Goal: Information Seeking & Learning: Learn about a topic

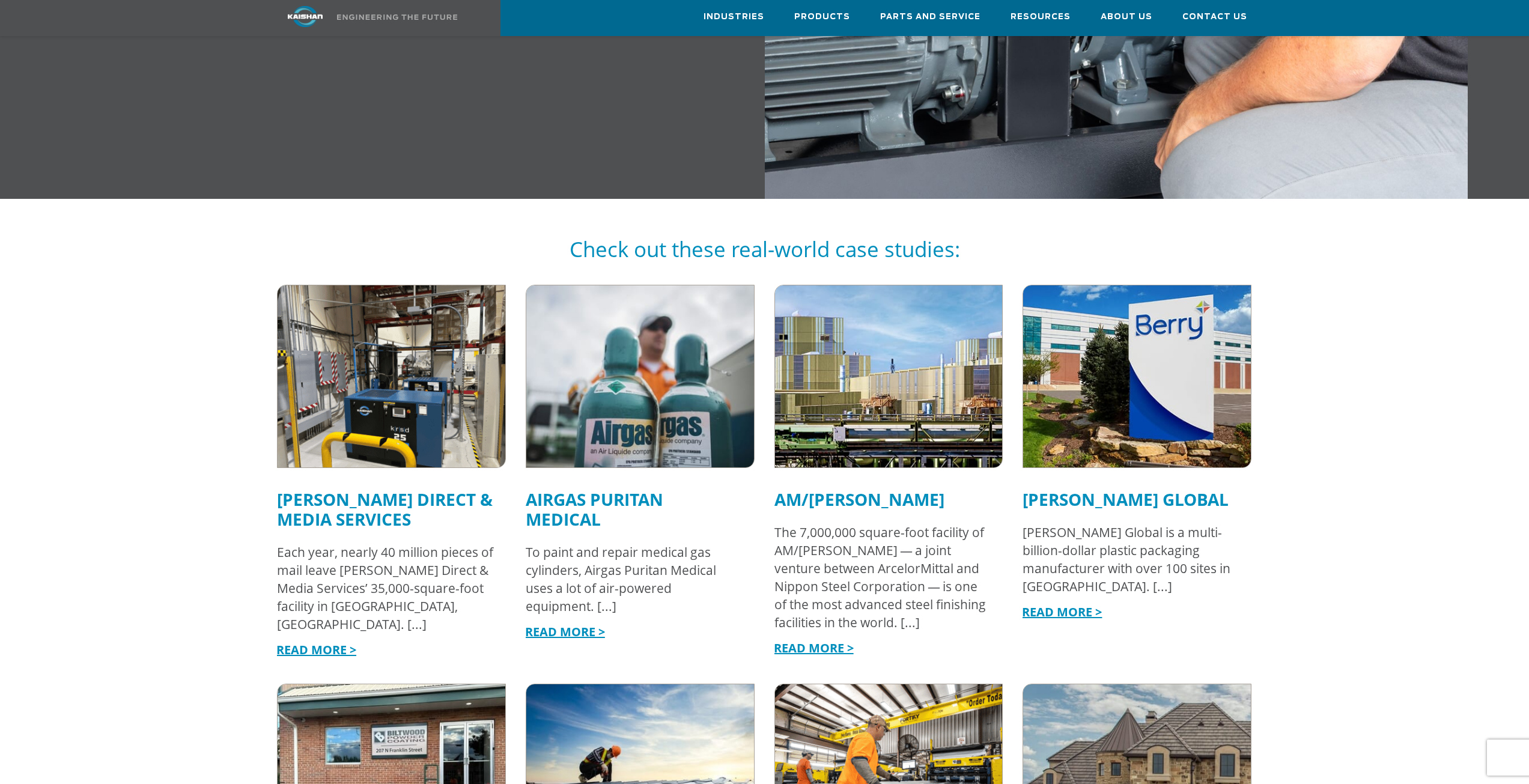
scroll to position [1081, 0]
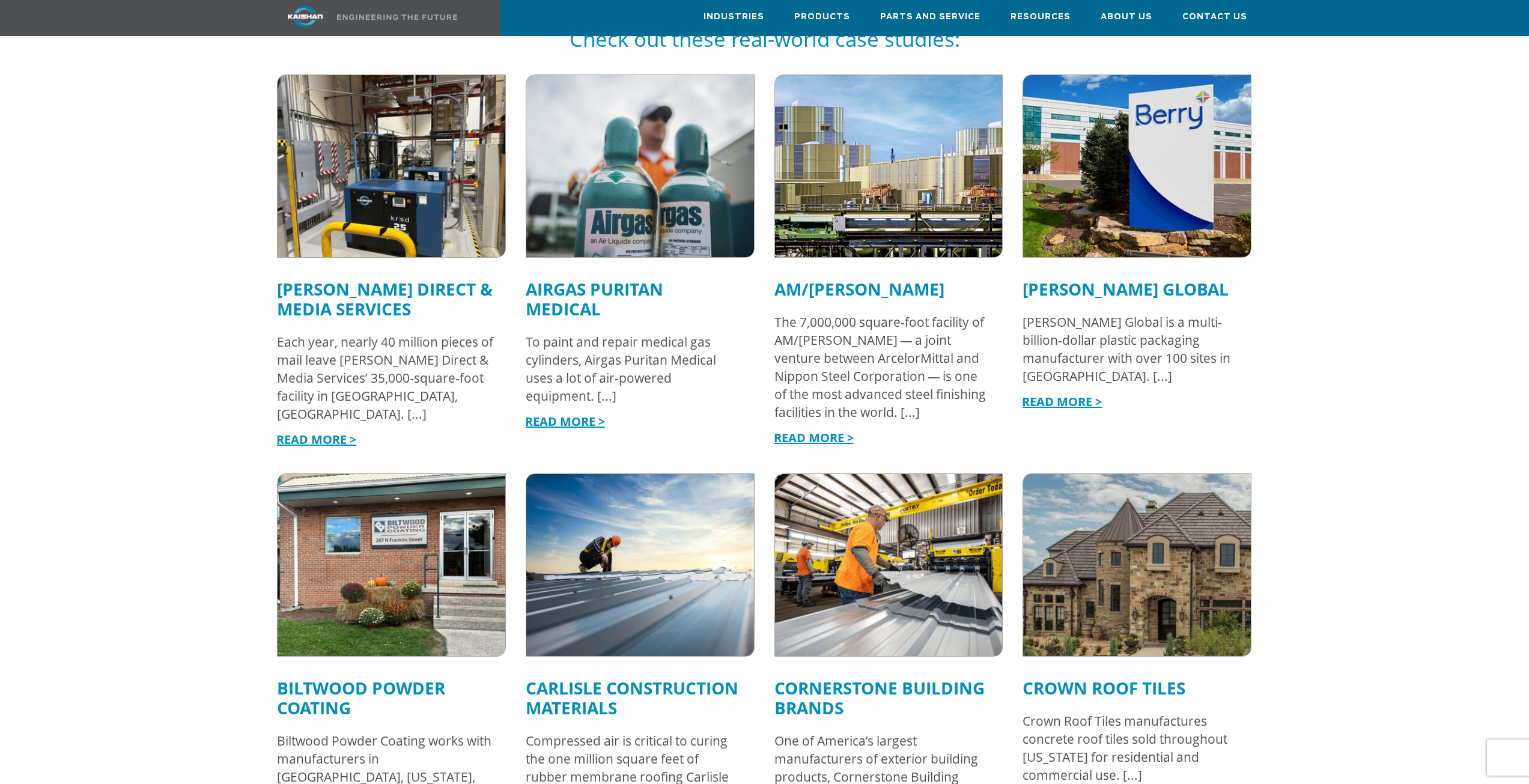
click at [607, 277] on link "Airgas Puritan Medical" at bounding box center [594, 299] width 137 height 43
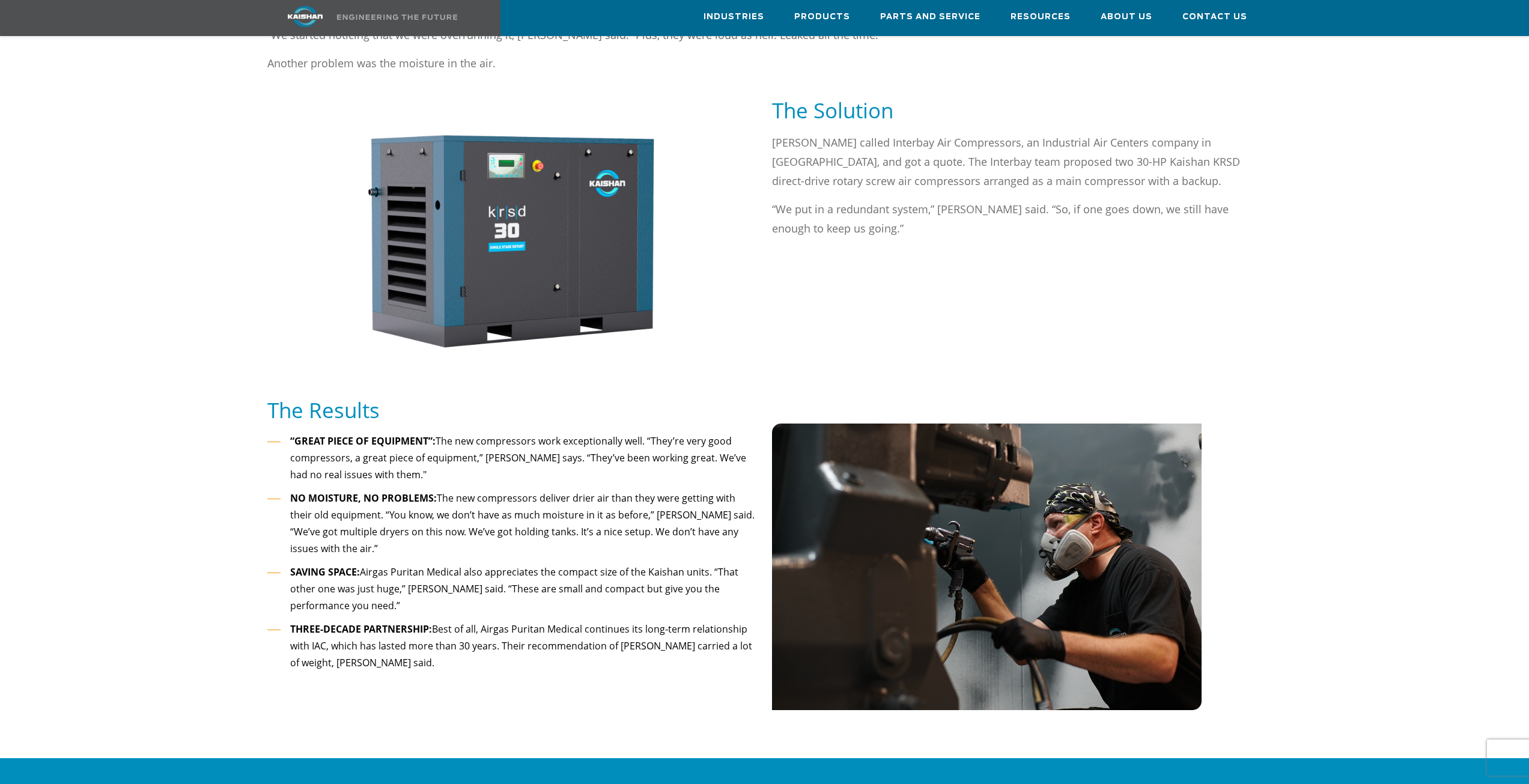
scroll to position [901, 0]
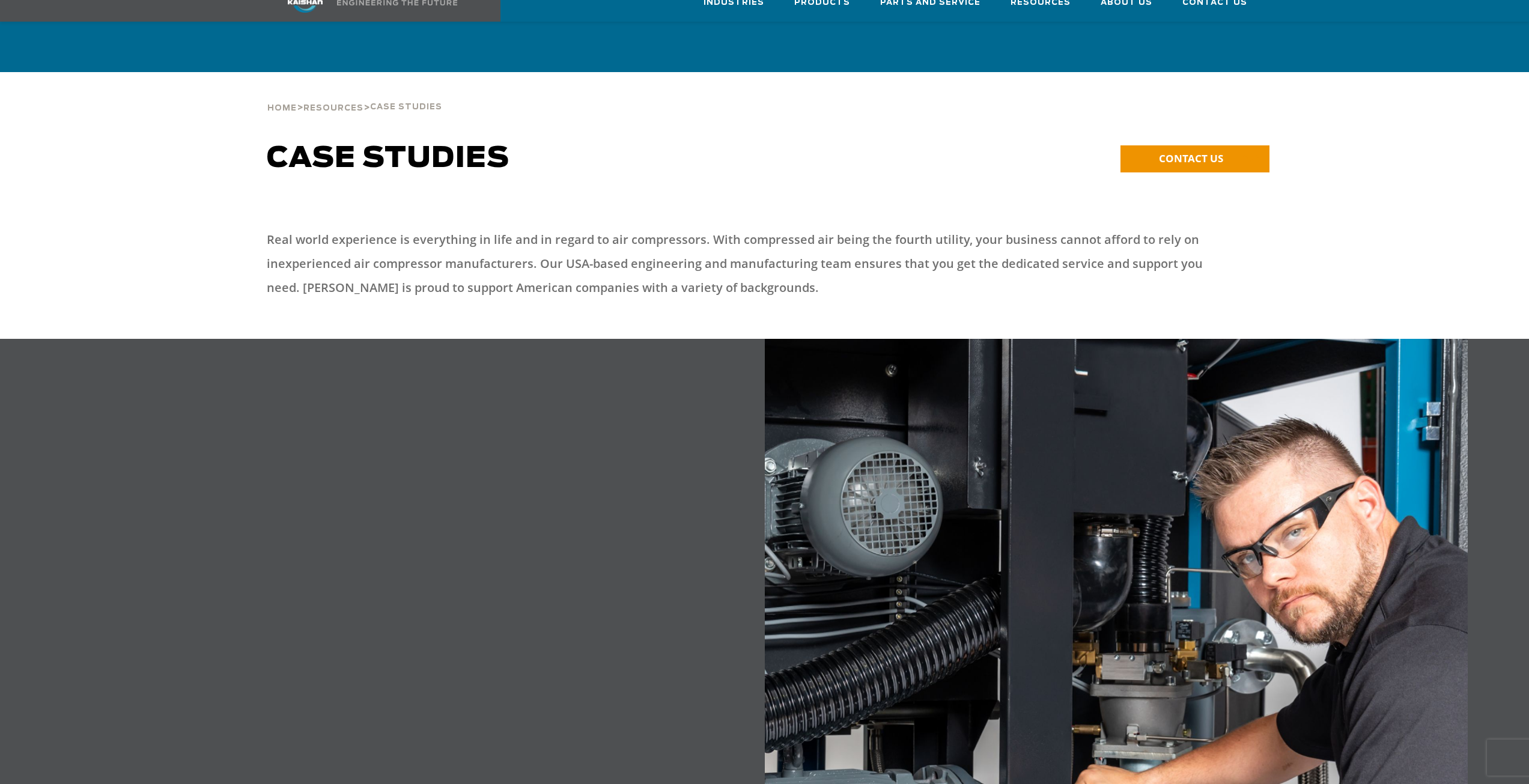
scroll to position [1081, 0]
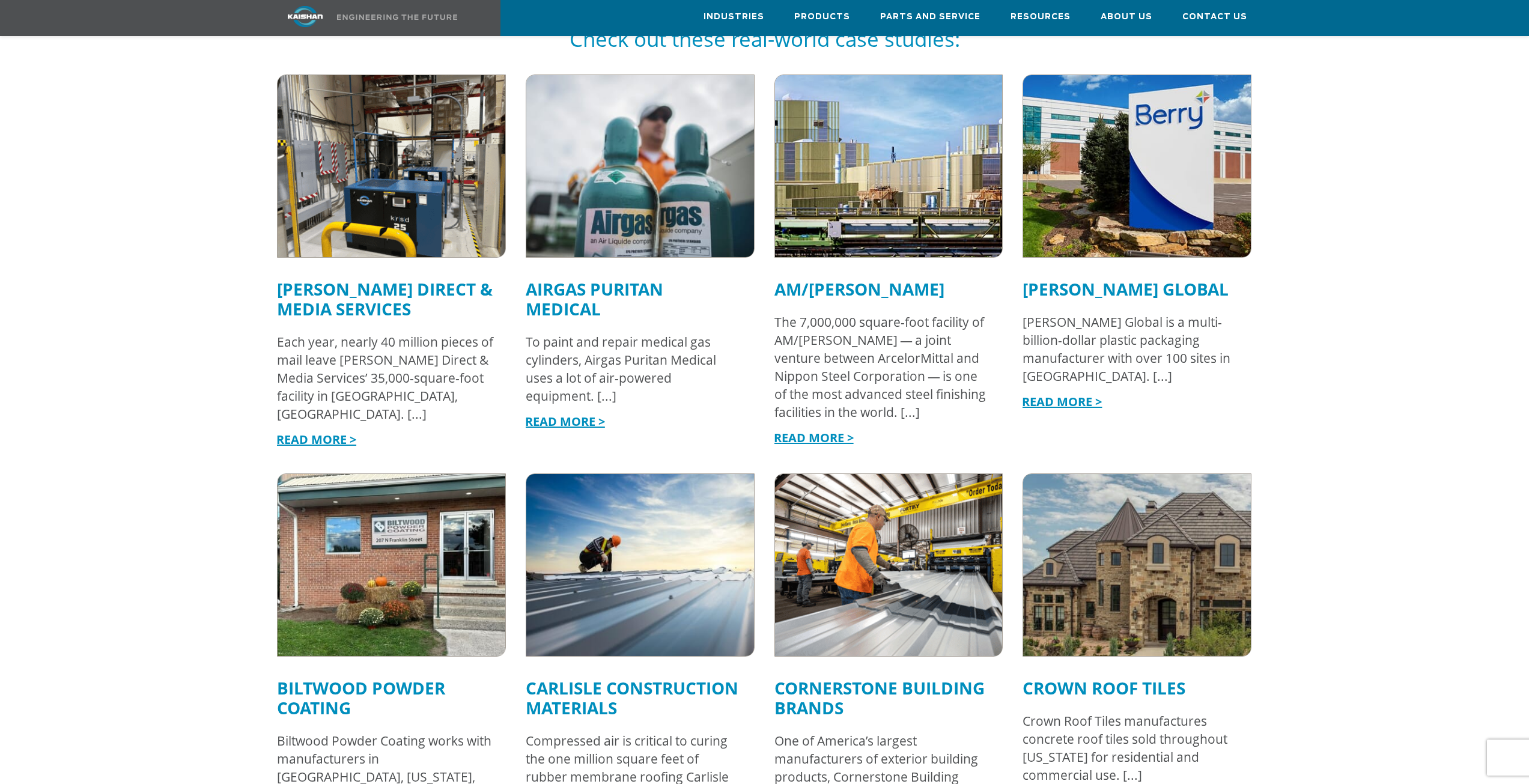
click at [831, 218] on img at bounding box center [888, 166] width 250 height 200
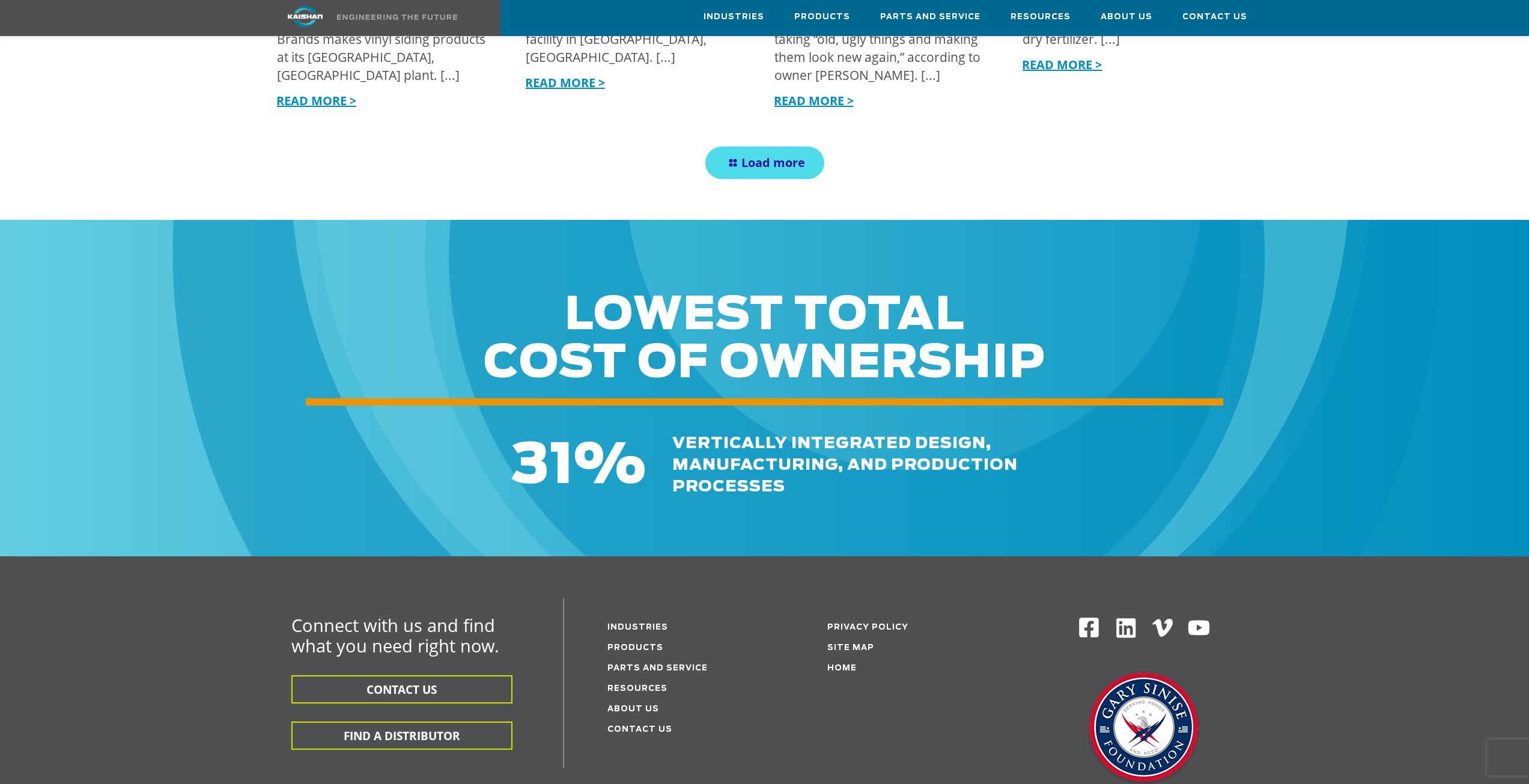
scroll to position [2837, 0]
